Goal: Task Accomplishment & Management: Use online tool/utility

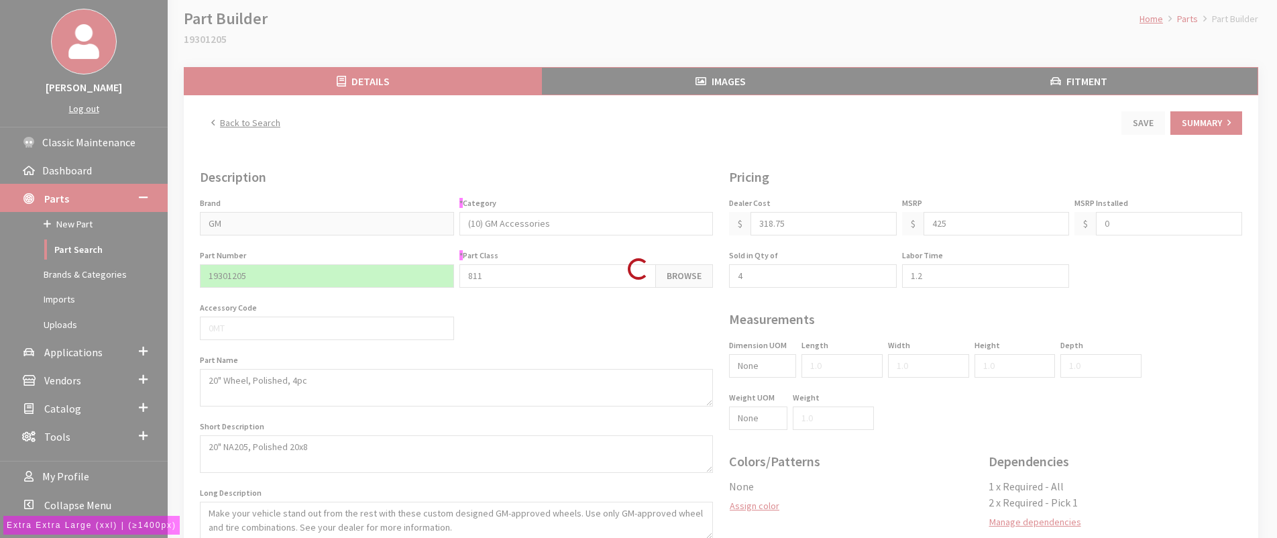
scroll to position [67, 0]
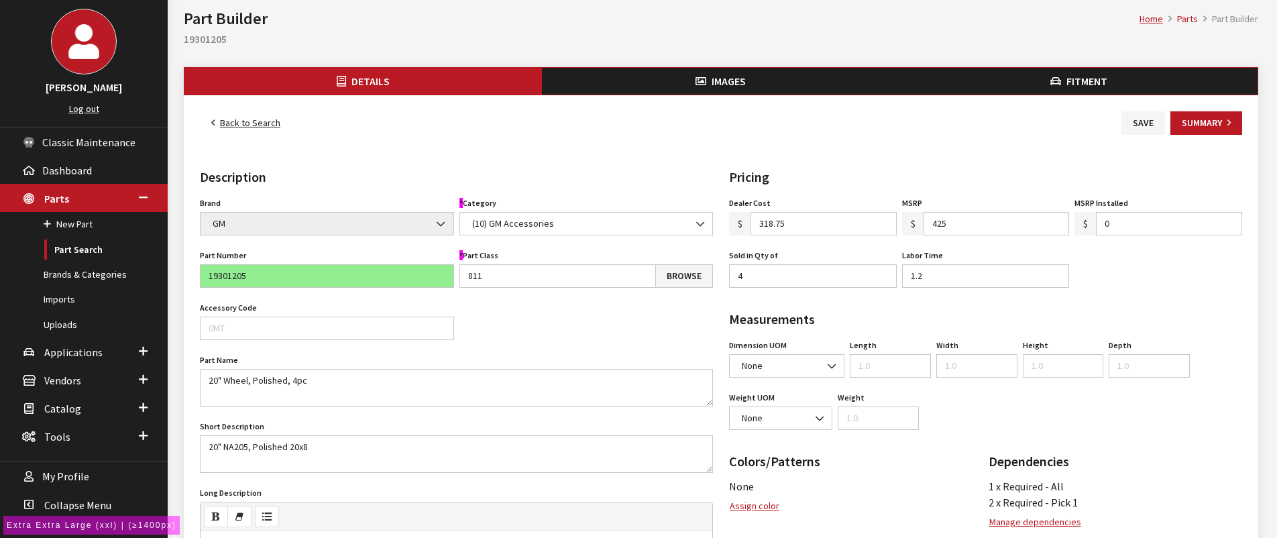
type input "425.00"
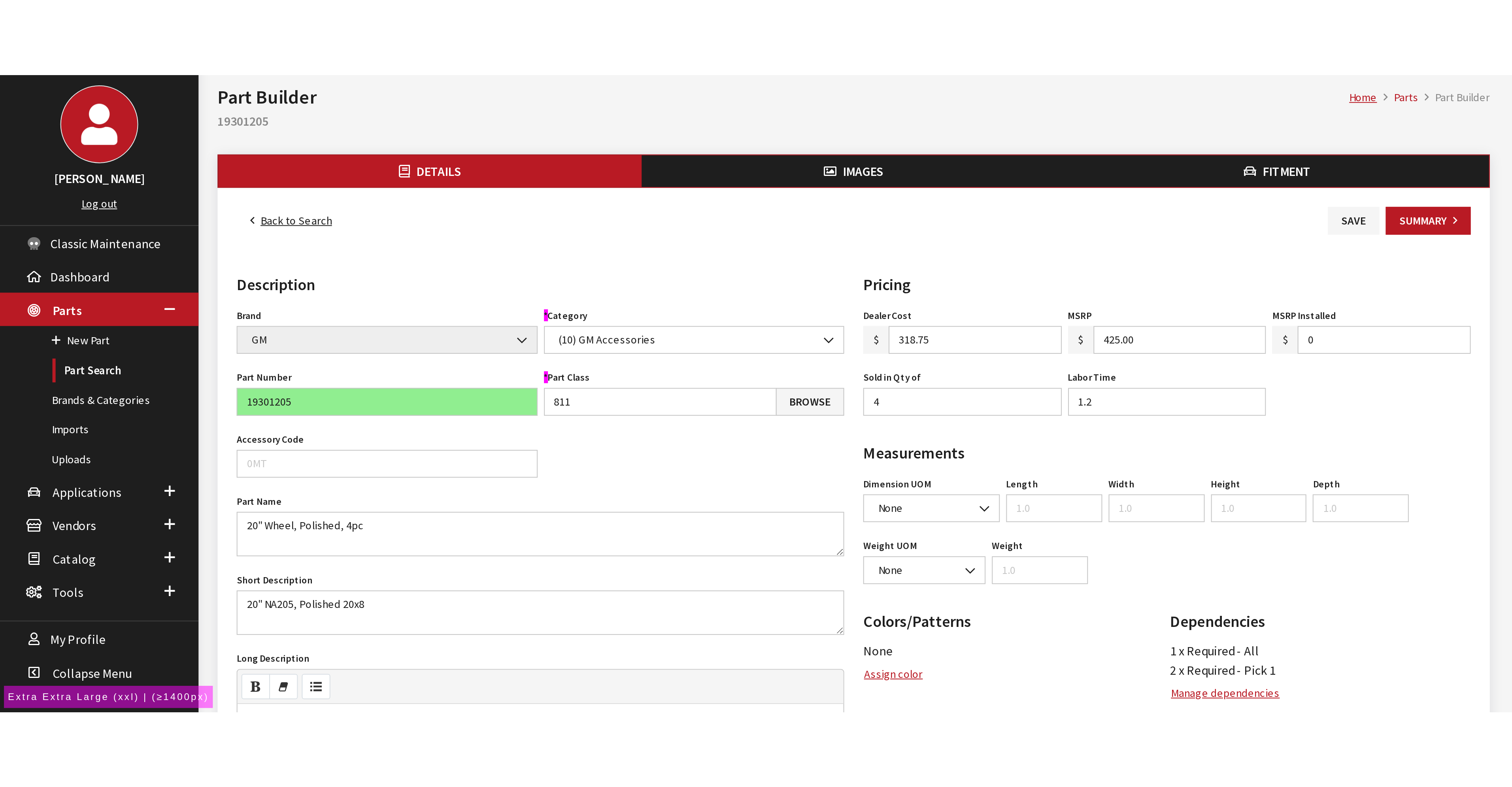
scroll to position [29, 0]
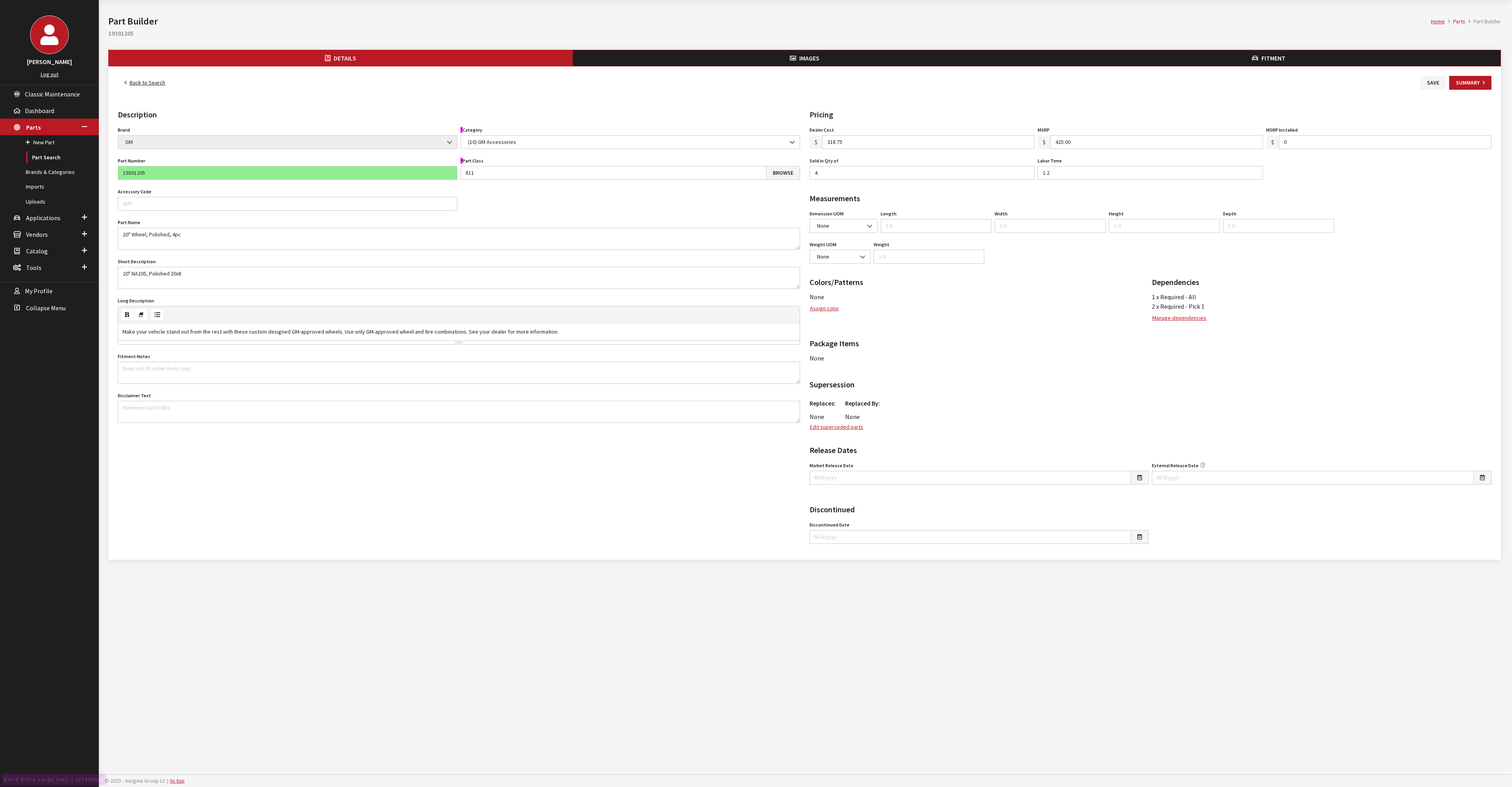
click at [752, 57] on button "Images" at bounding box center [805, 58] width 464 height 16
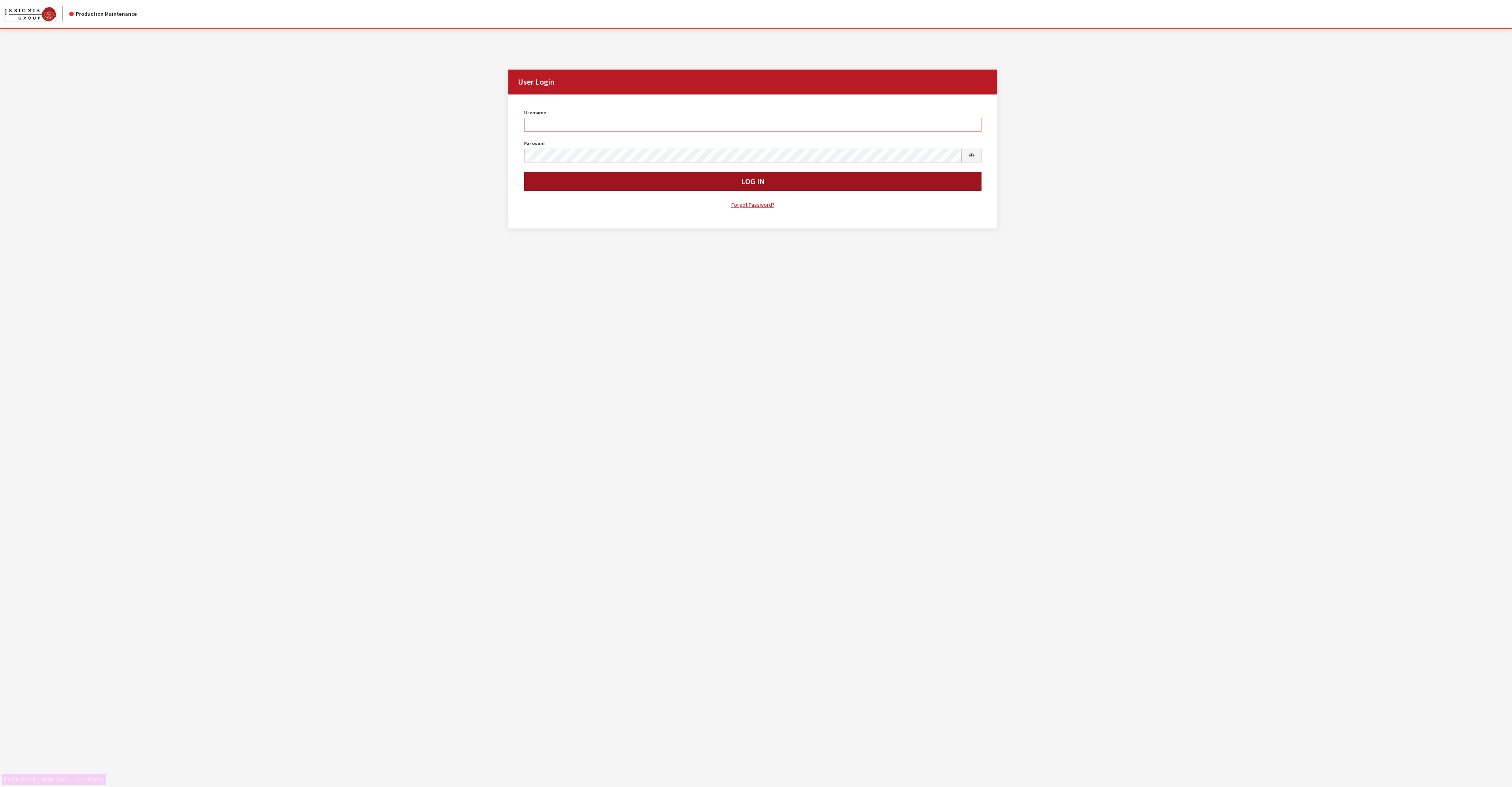
type input "aculpepper"
click at [751, 183] on button "Log In" at bounding box center [753, 181] width 458 height 19
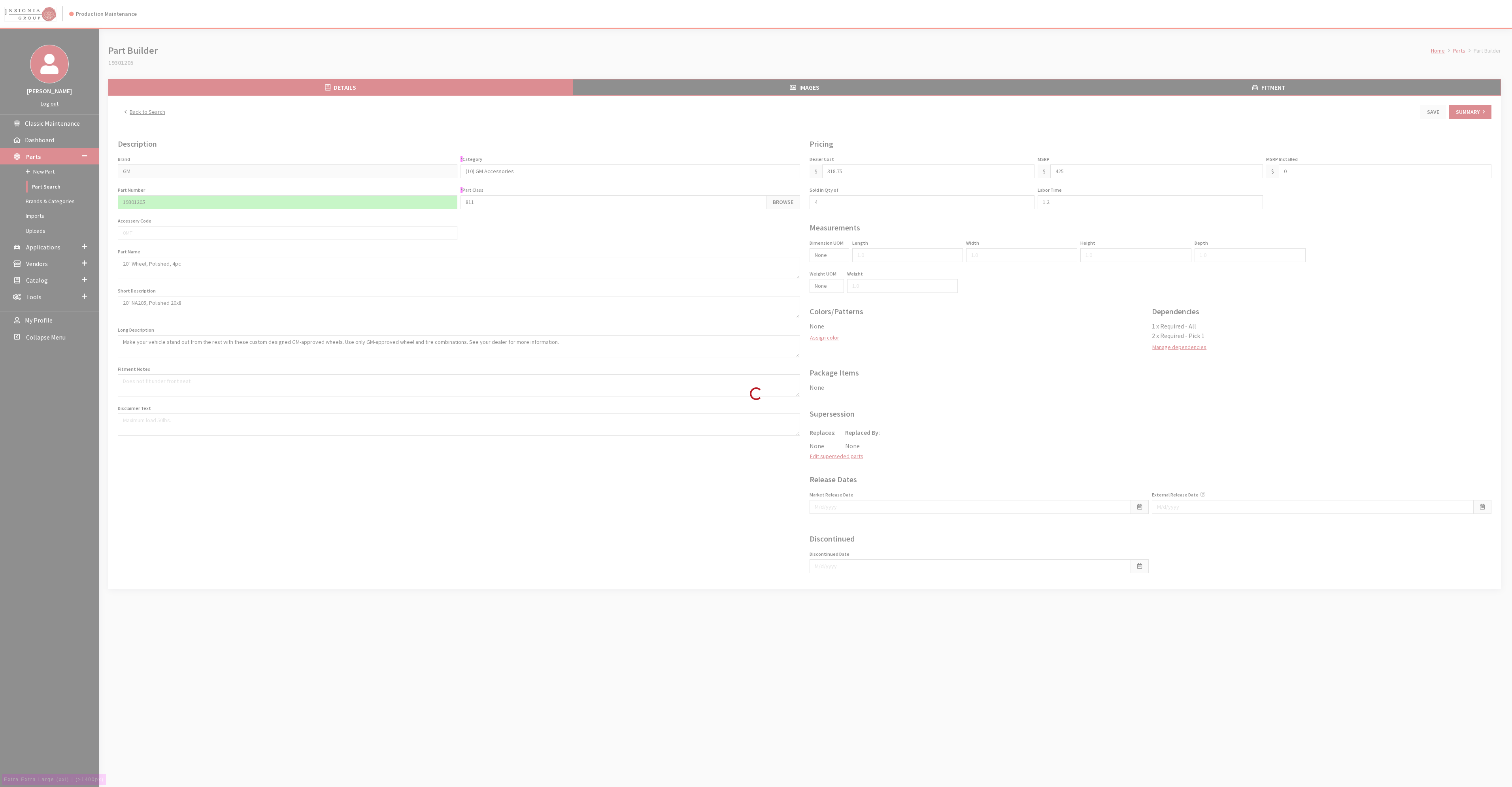
type input "425.00"
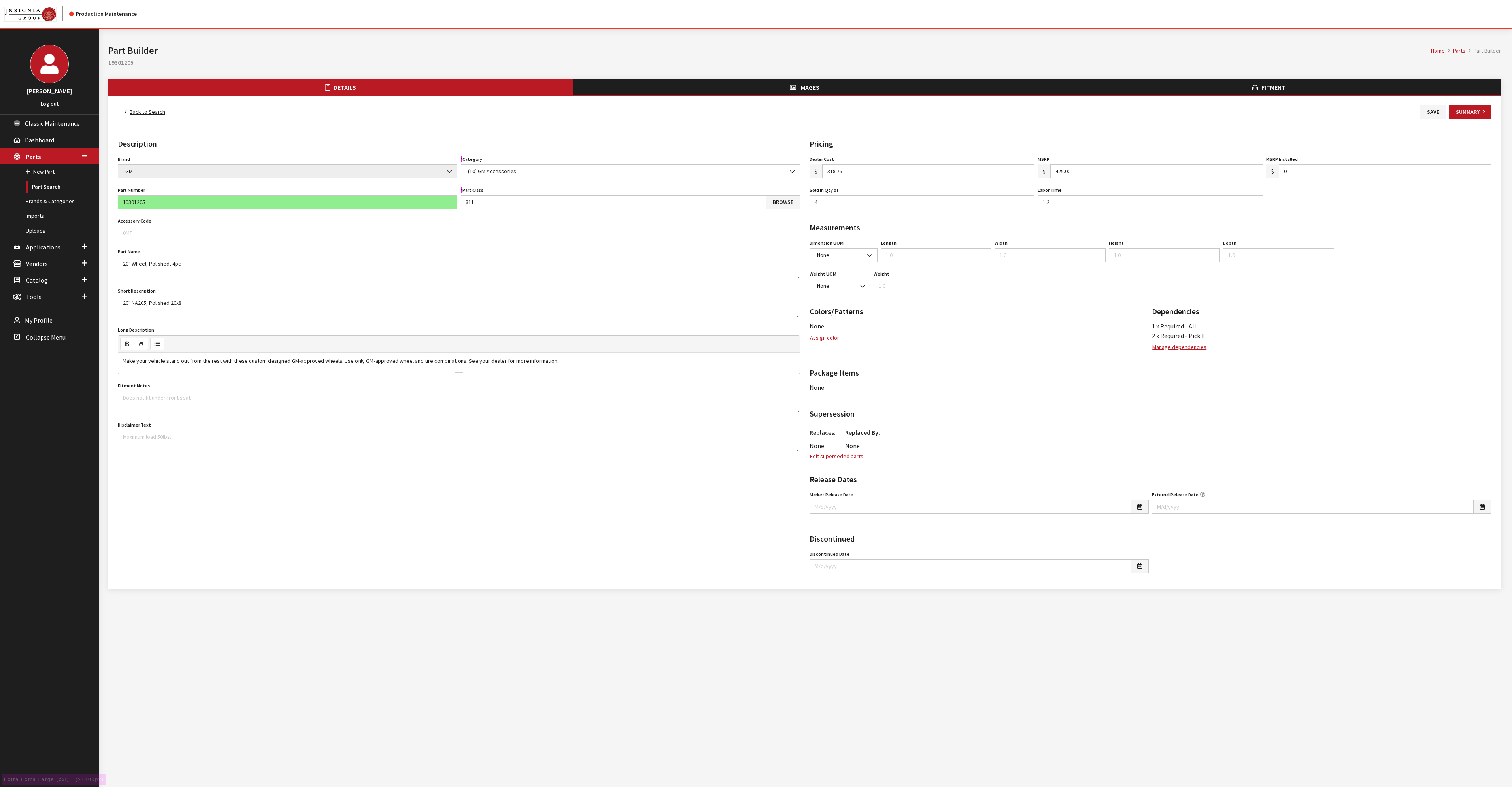
click at [685, 77] on div "Home Parts Part Builder Part Builder 19301205" at bounding box center [804, 54] width 1402 height 50
click at [684, 87] on button "Images" at bounding box center [805, 87] width 464 height 16
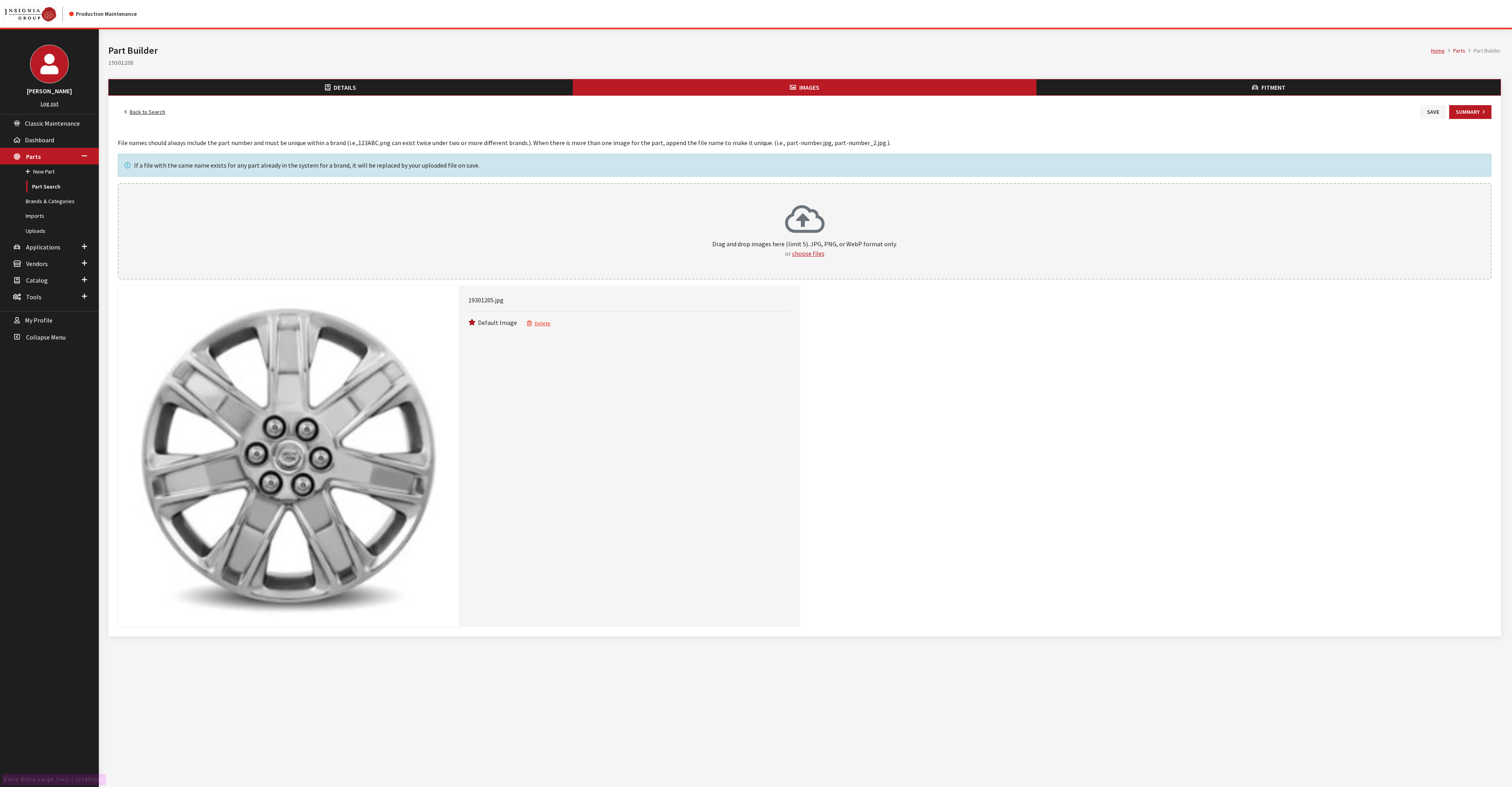
click at [1201, 88] on button "Fitment" at bounding box center [1269, 87] width 464 height 16
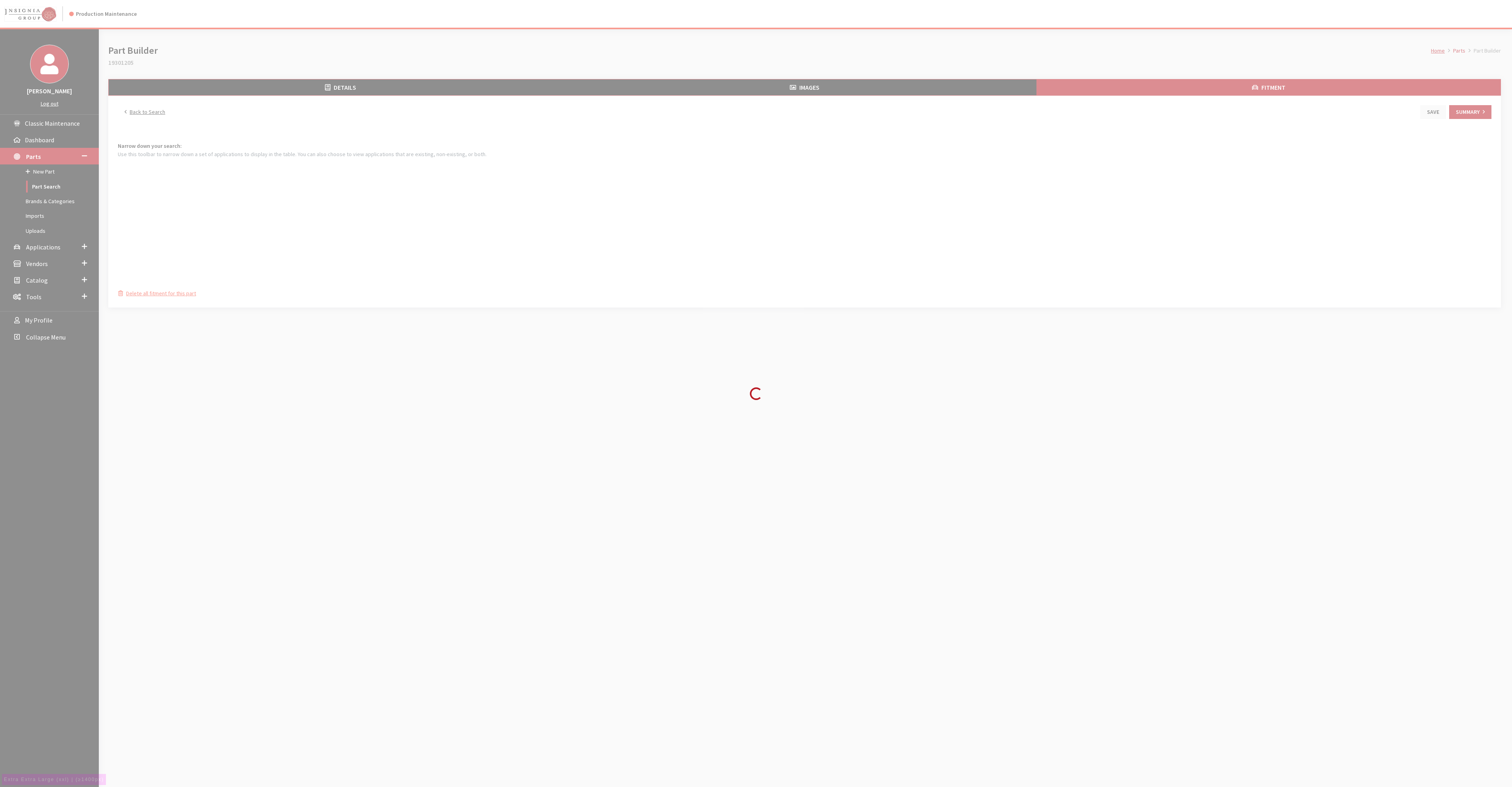
scroll to position [35, 0]
select select
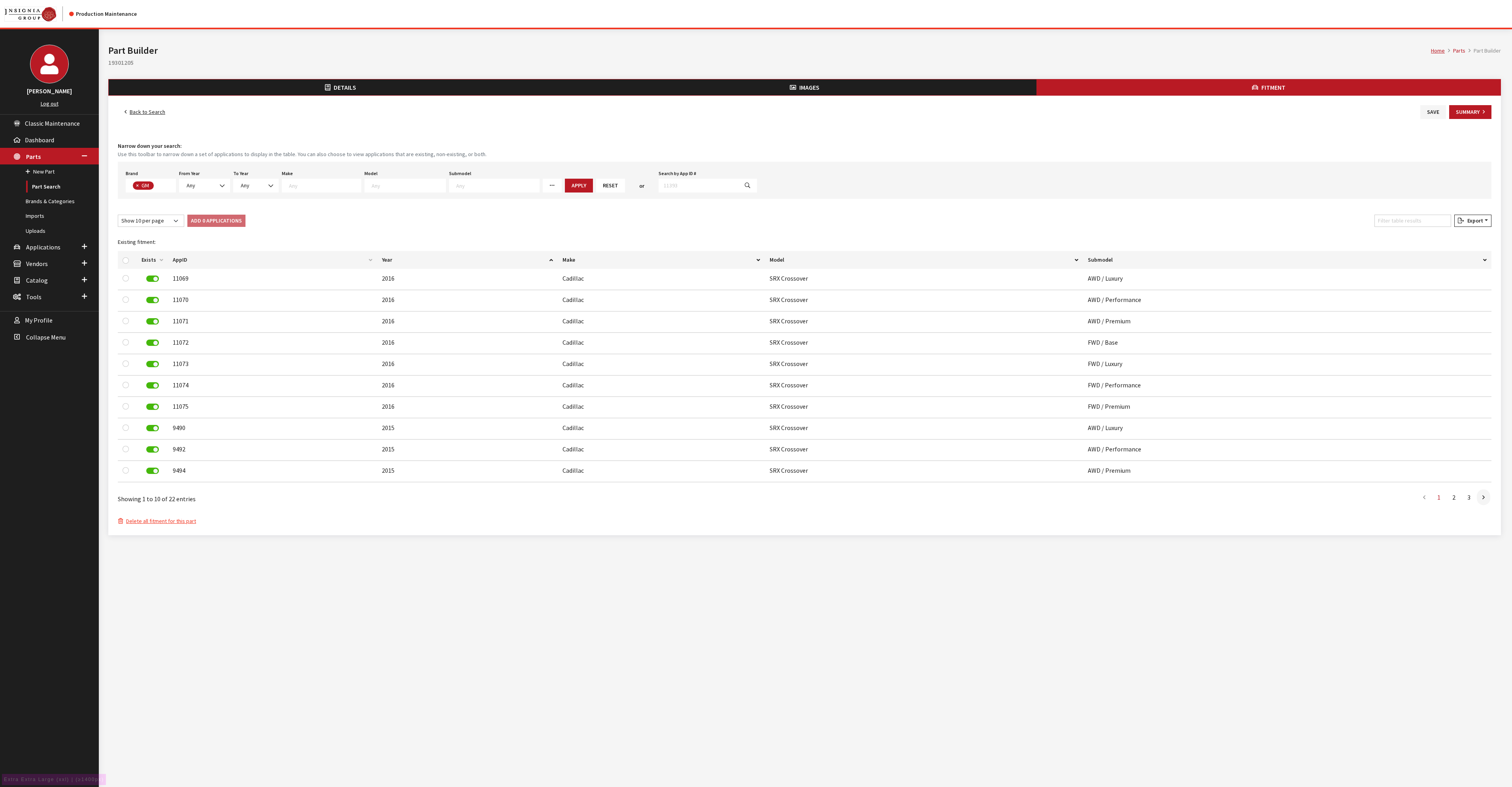
click at [549, 185] on icon at bounding box center [552, 186] width 5 height 5
click at [290, 107] on div "Back to Search Save Summary" at bounding box center [804, 111] width 1377 height 14
click at [313, 93] on button "Details" at bounding box center [341, 87] width 464 height 16
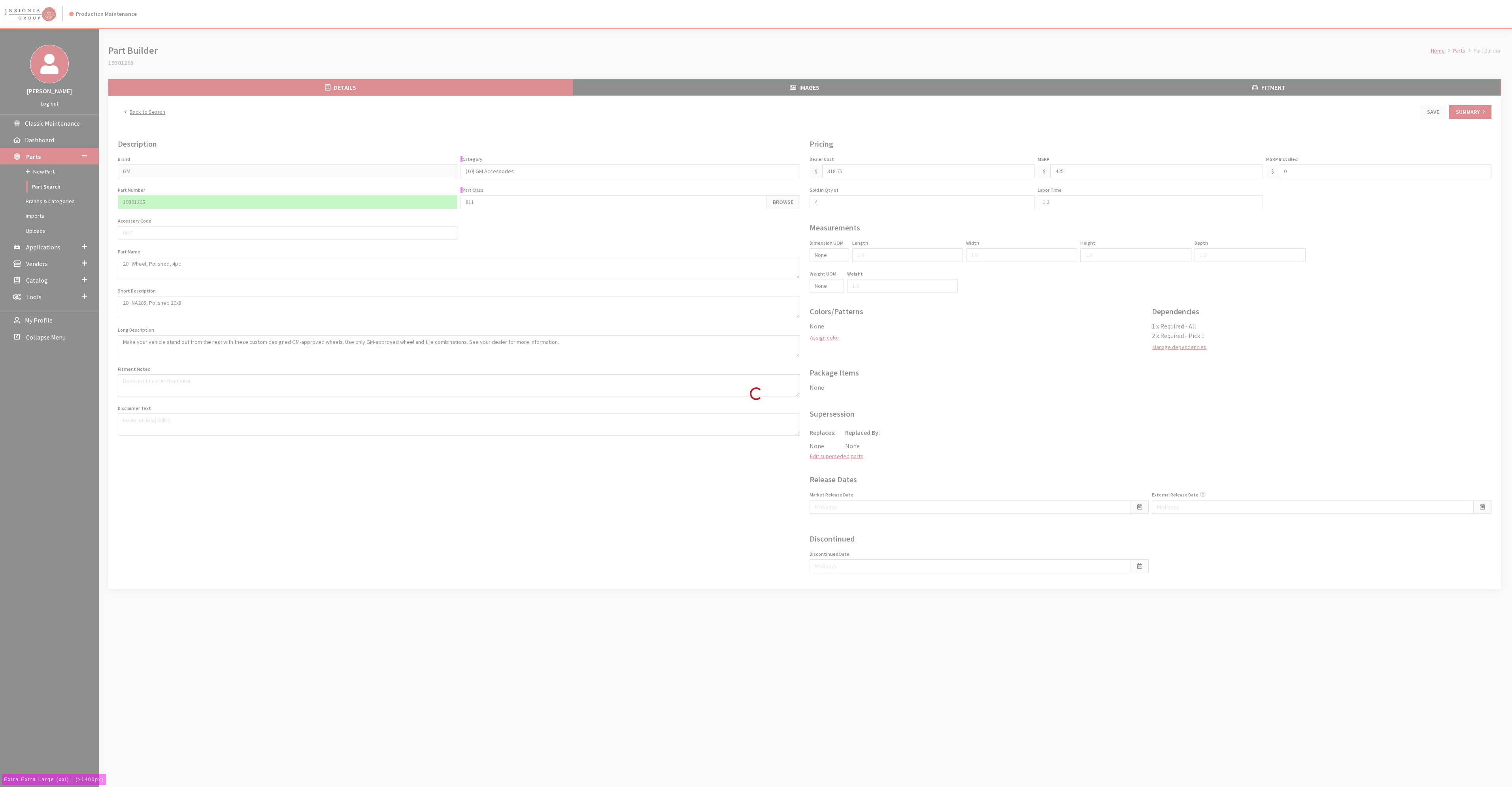
type input "425.00"
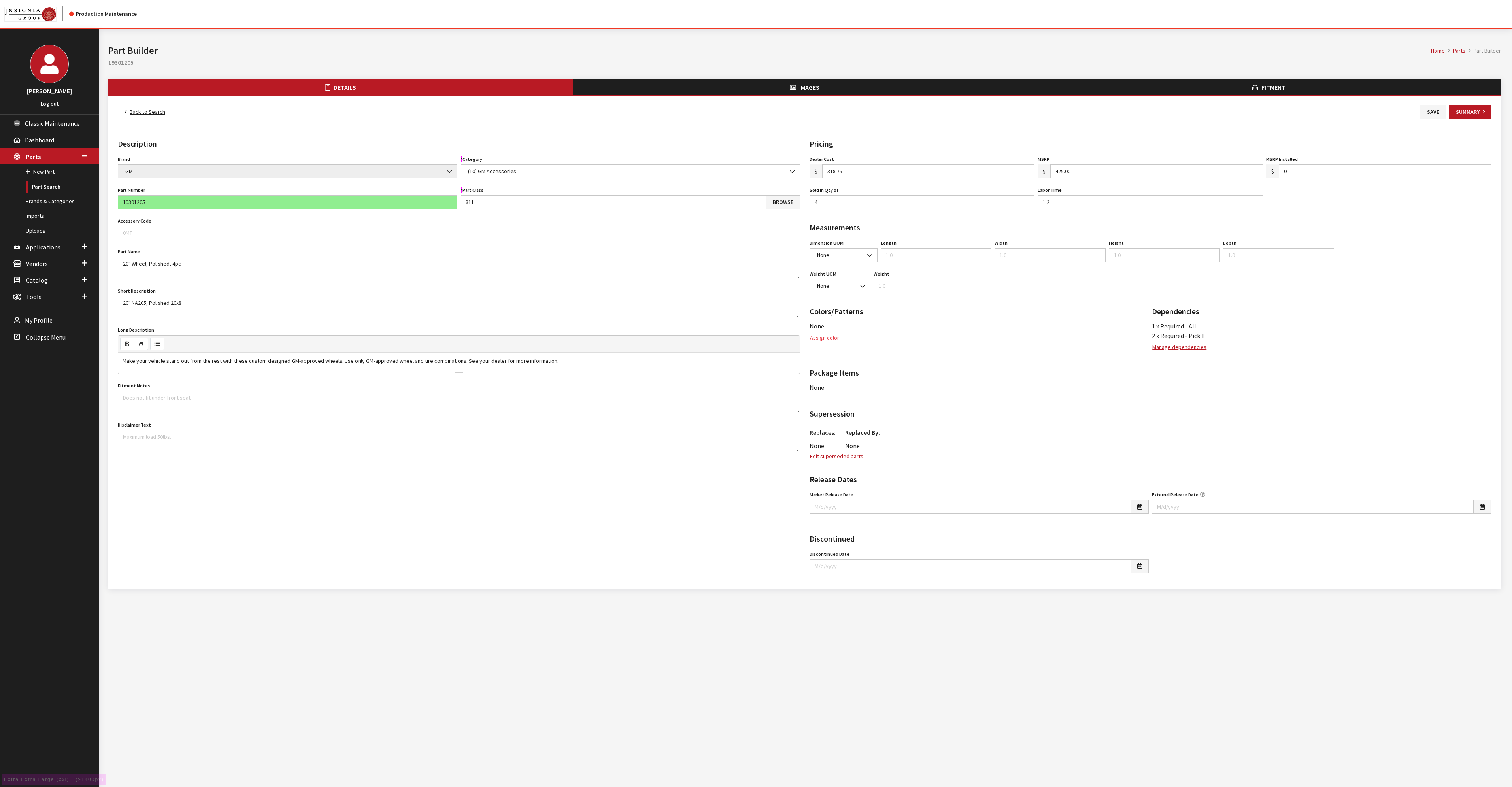
click at [824, 337] on button "Assign color" at bounding box center [824, 337] width 30 height 14
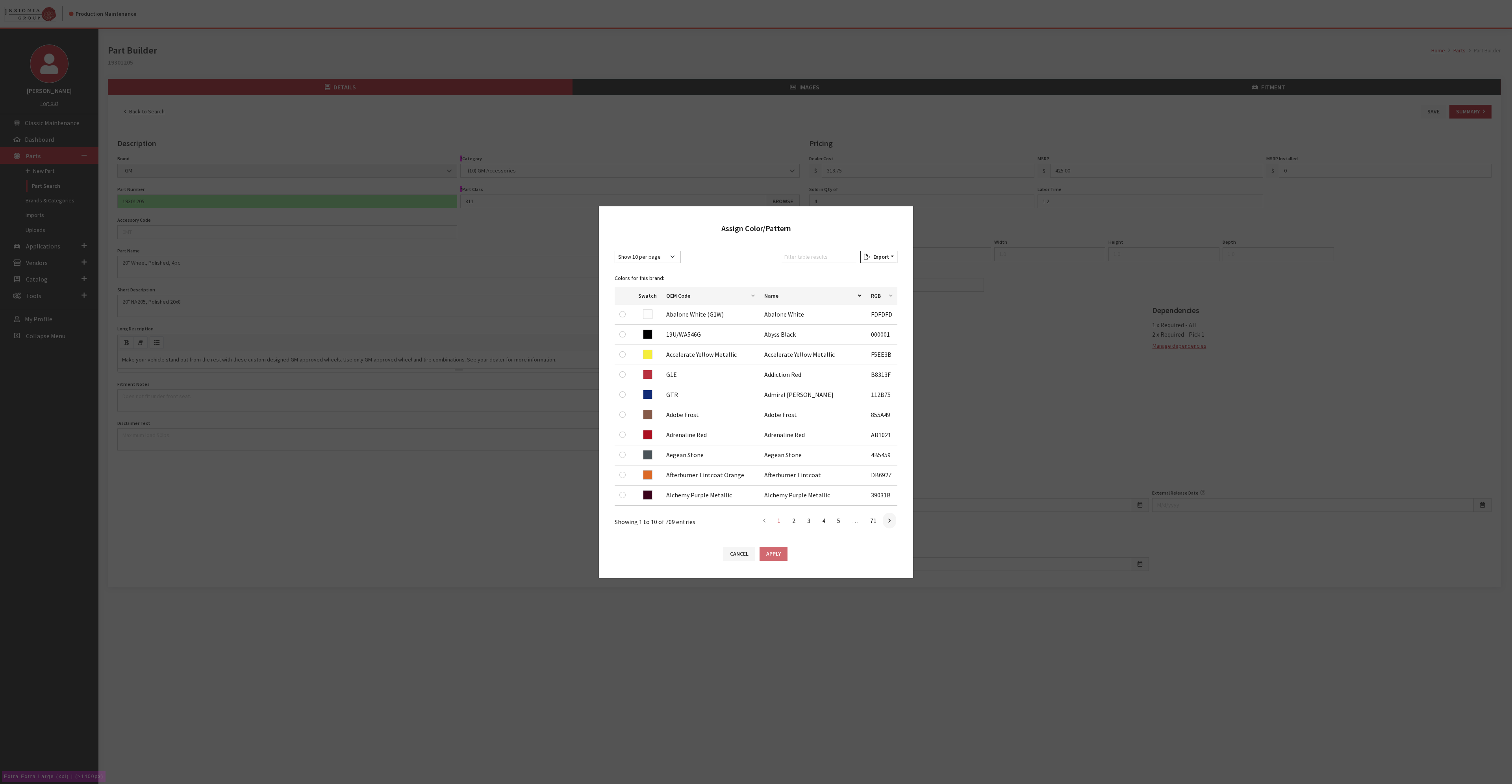
click at [730, 675] on div "Assign Color/Pattern Show 10 per page Show 25 per page Show 50 per page Show 10…" at bounding box center [756, 392] width 1512 height 784
click at [731, 549] on button "Cancel" at bounding box center [739, 553] width 32 height 13
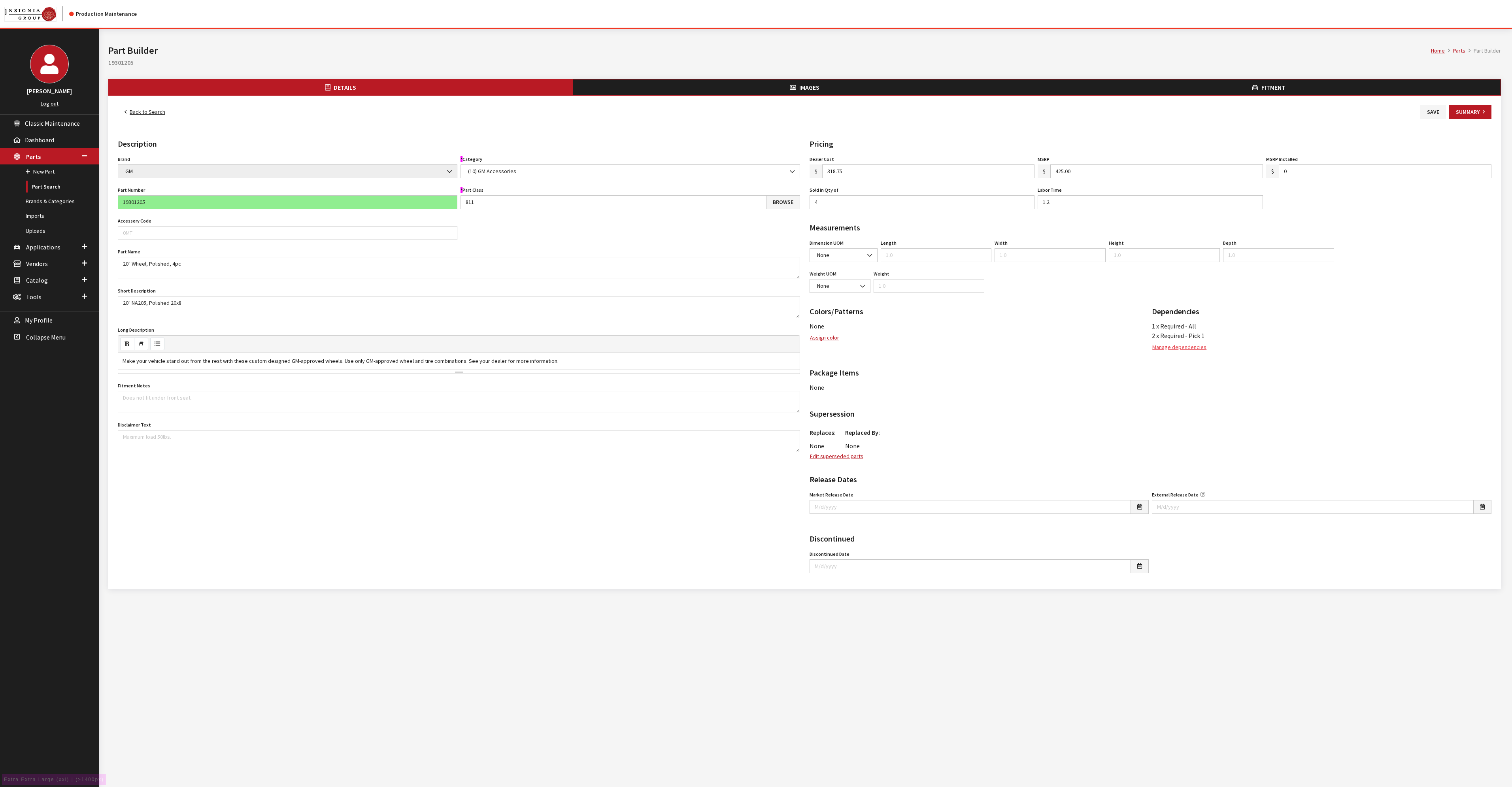
click at [1183, 346] on button "Manage dependencies" at bounding box center [1179, 347] width 55 height 14
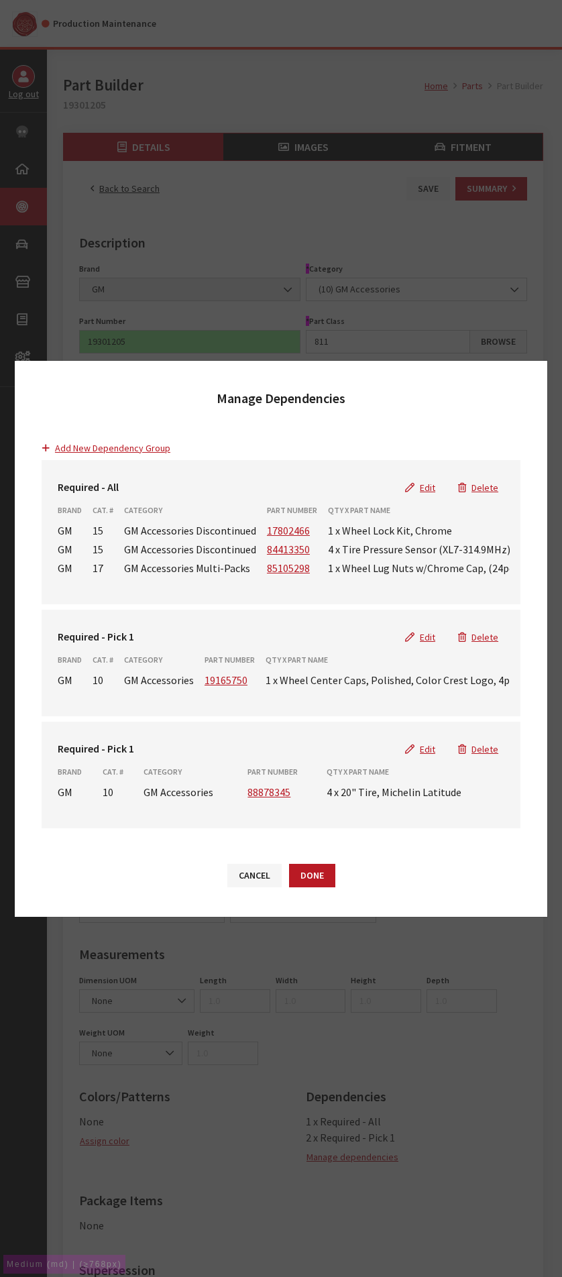
click at [47, 403] on div "Manage Dependencies Edit Dependency Group New Dependency Group" at bounding box center [281, 392] width 533 height 62
